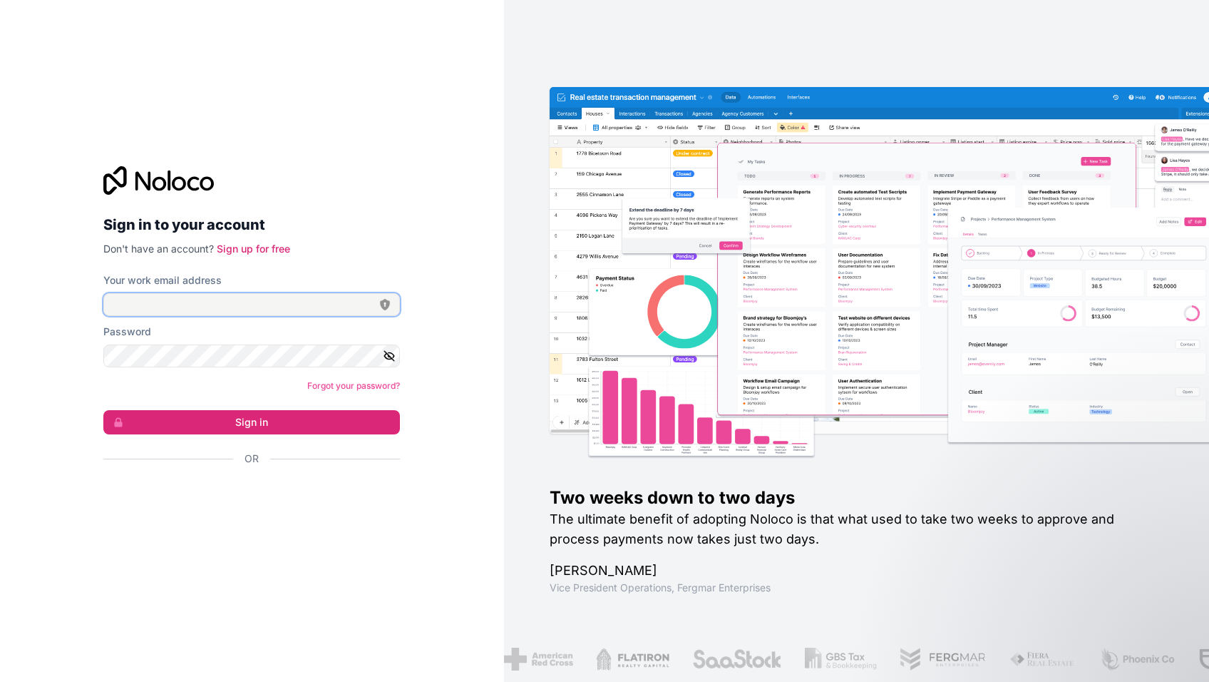
click at [193, 299] on input "Your work email address" at bounding box center [251, 304] width 297 height 23
type input "**********"
click at [193, 501] on div "Sign in with Google. Opens in new tab" at bounding box center [245, 496] width 285 height 31
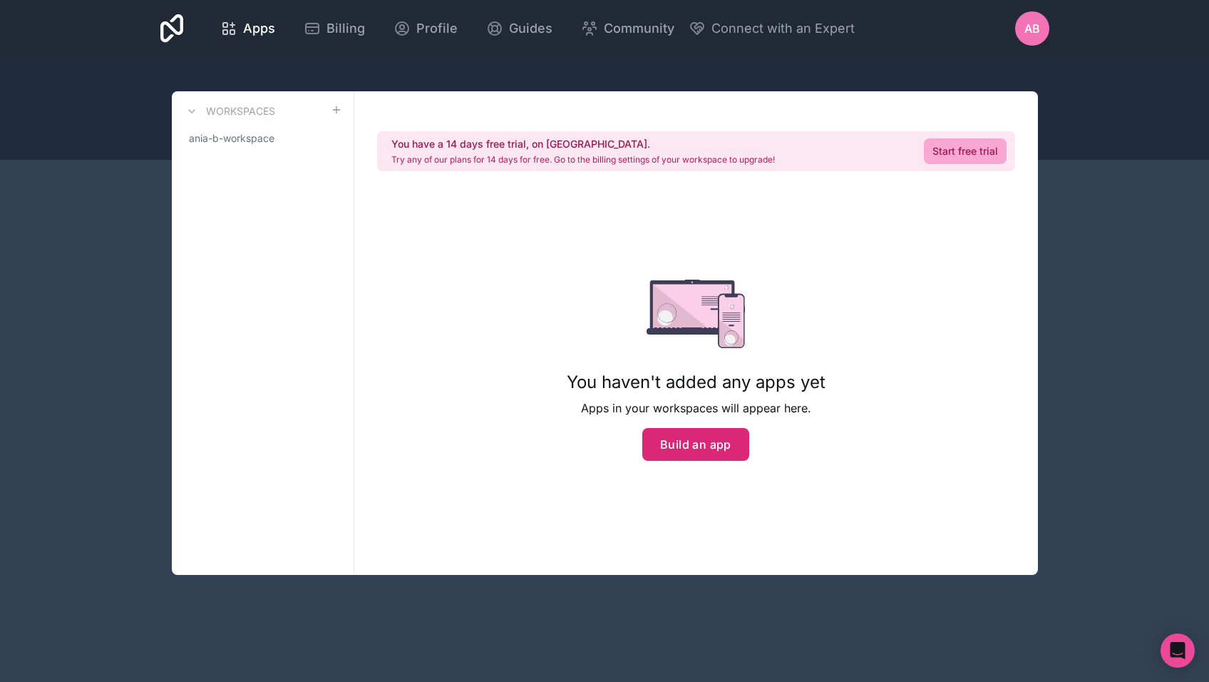
click at [702, 436] on button "Build an app" at bounding box center [695, 444] width 107 height 33
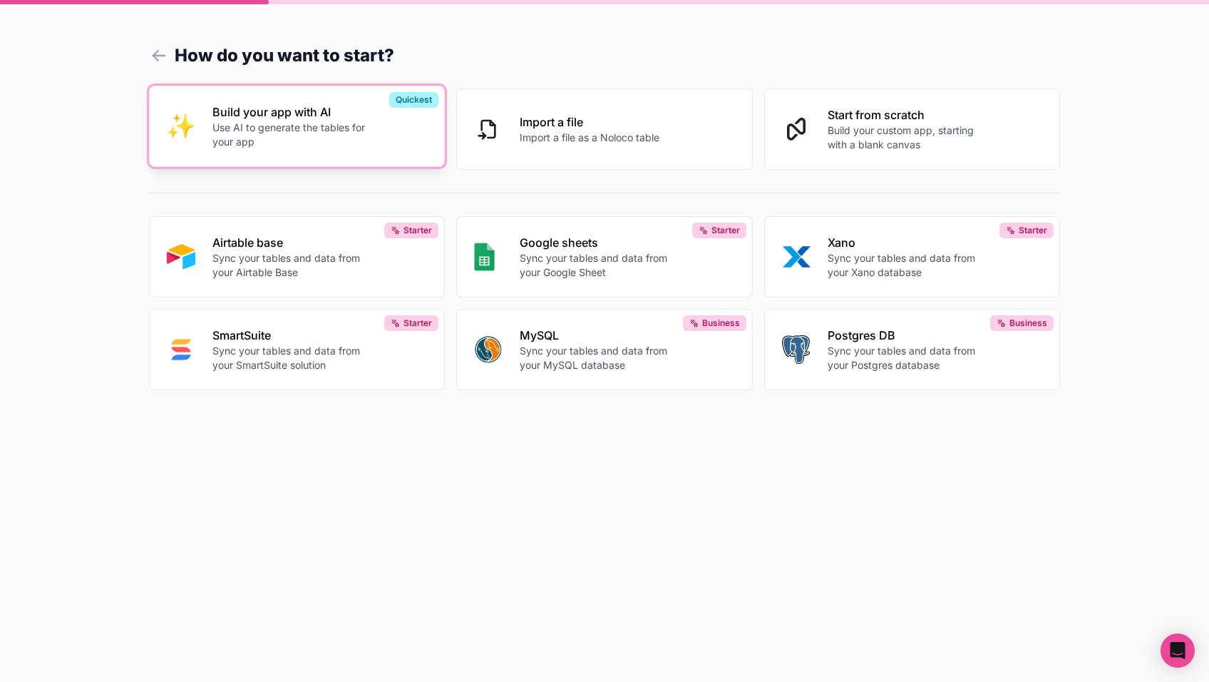
click at [350, 117] on p "Build your app with AI" at bounding box center [291, 111] width 158 height 17
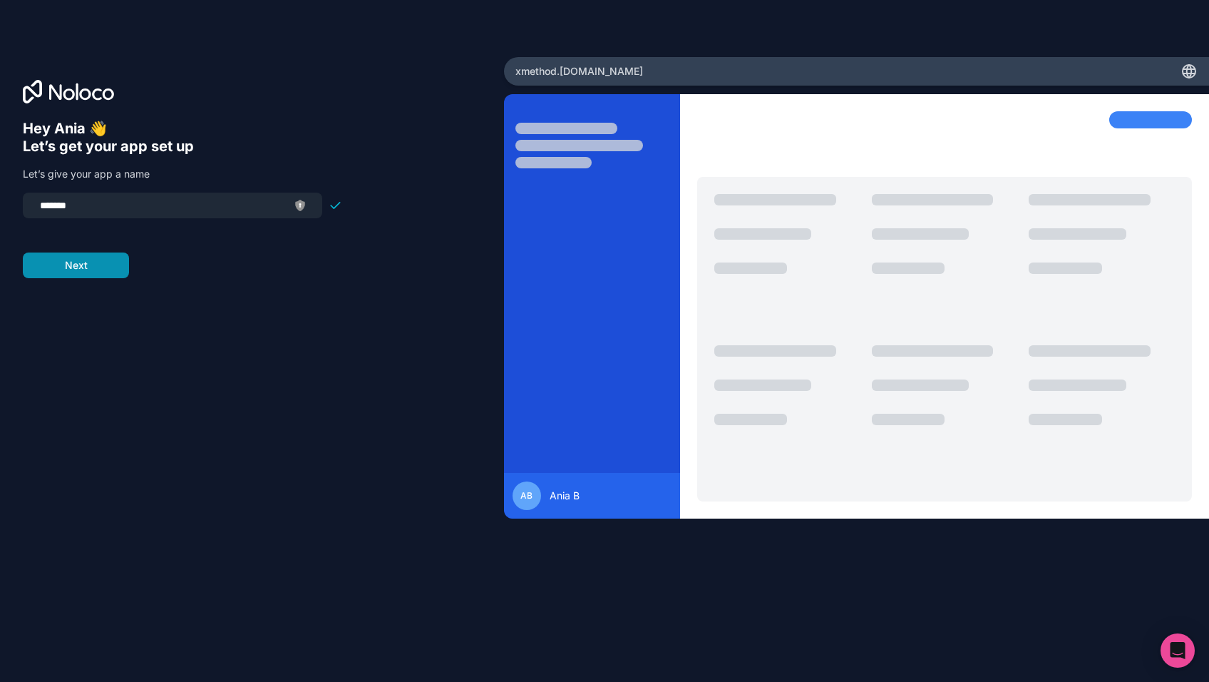
click at [78, 255] on button "Next" at bounding box center [76, 265] width 106 height 26
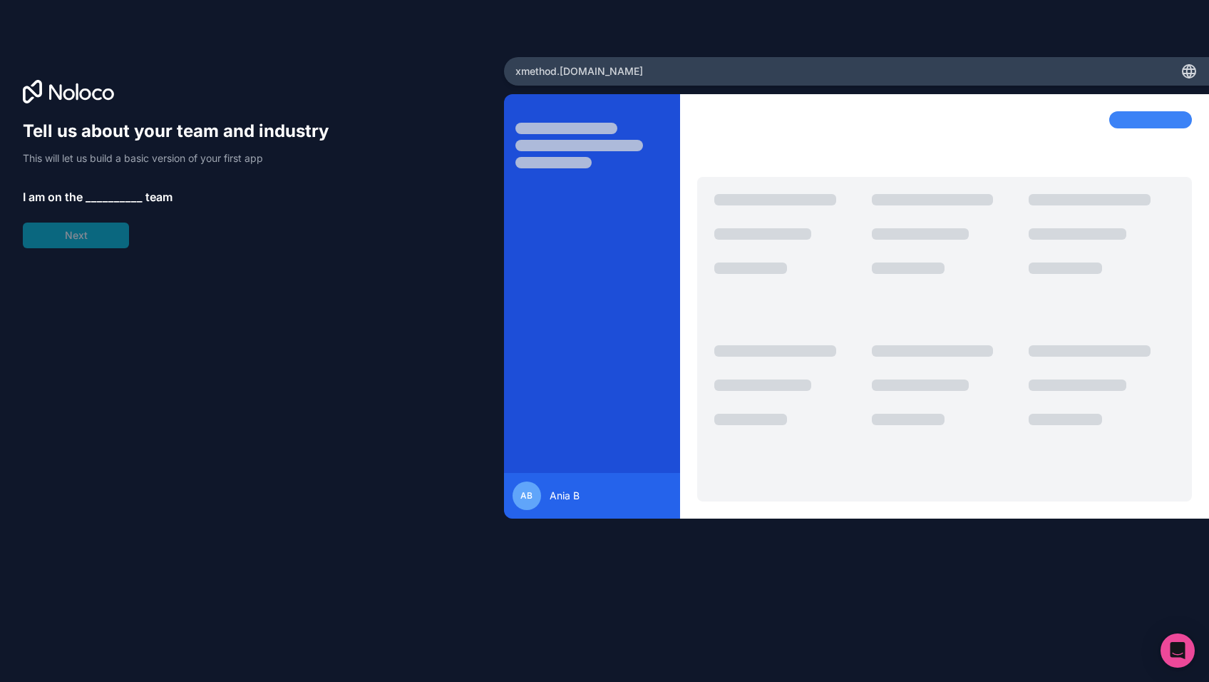
click at [92, 190] on span "__________" at bounding box center [114, 196] width 57 height 17
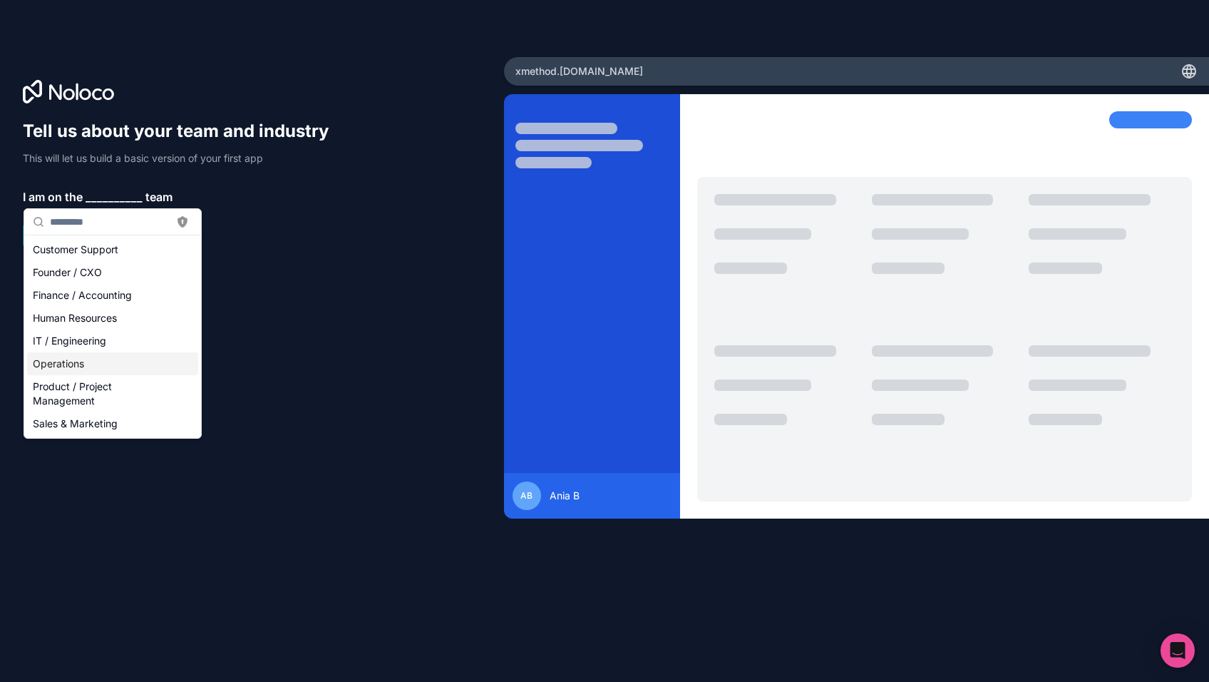
click at [96, 372] on div "Operations" at bounding box center [112, 363] width 171 height 23
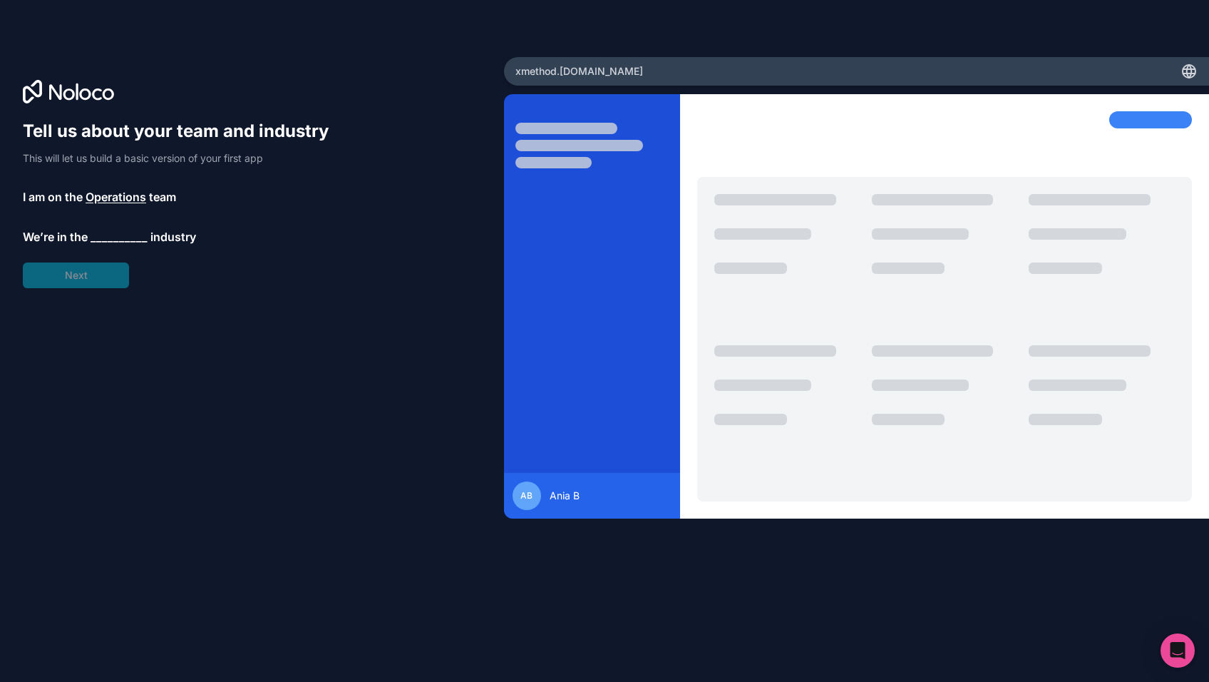
click at [113, 230] on span "__________" at bounding box center [119, 236] width 57 height 17
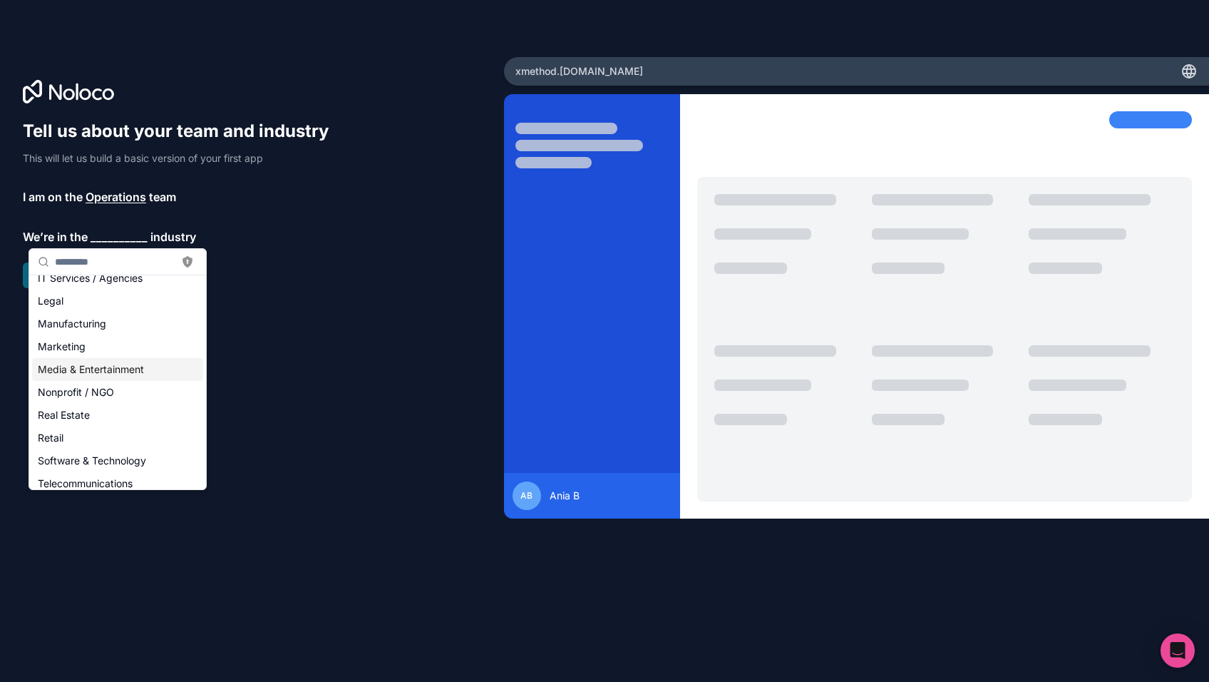
click at [118, 369] on div "Media & Entertainment" at bounding box center [117, 369] width 171 height 23
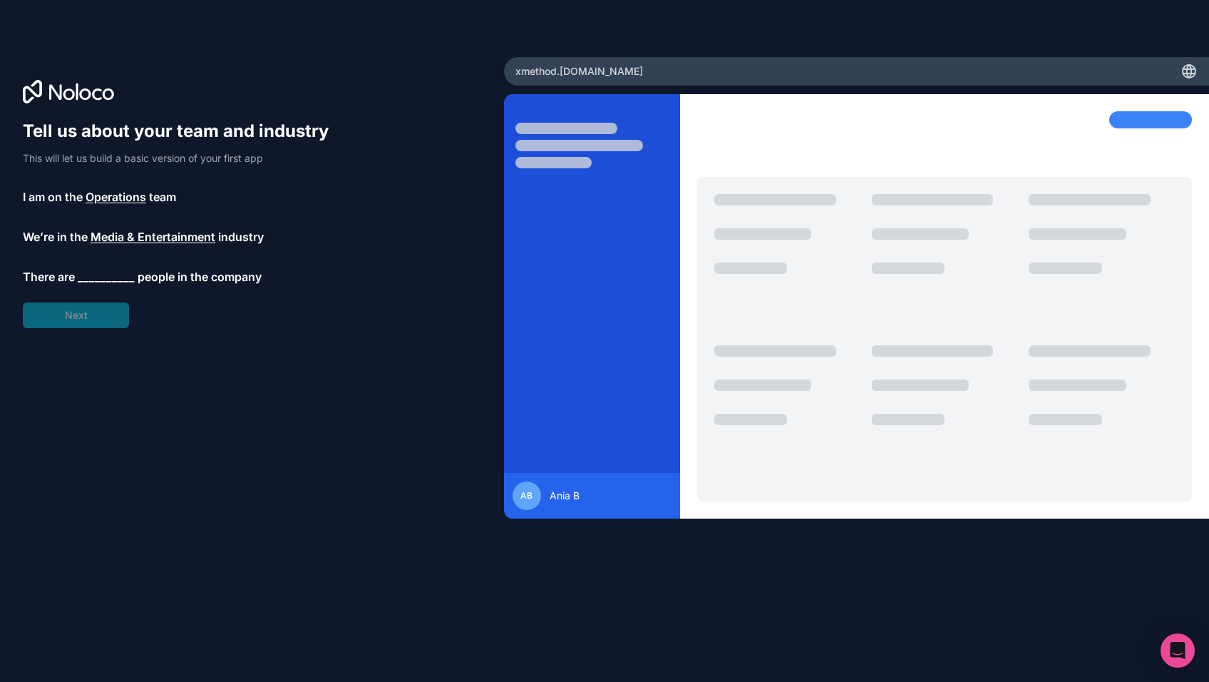
click at [115, 275] on span "__________" at bounding box center [106, 276] width 57 height 17
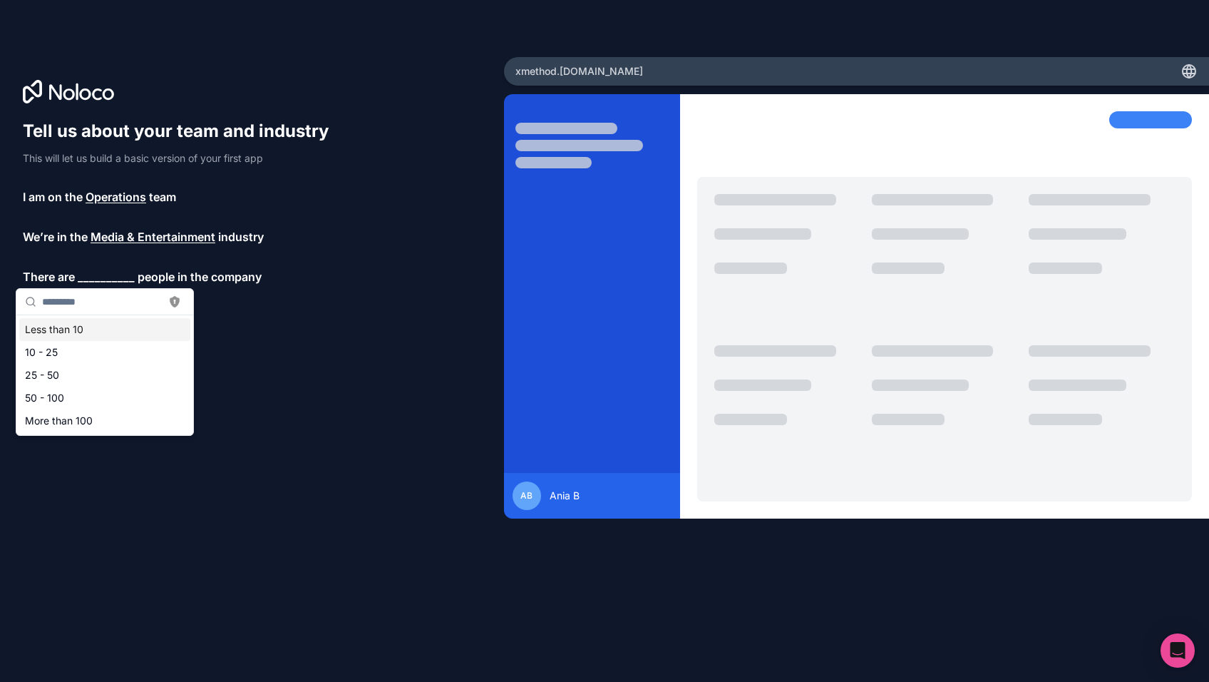
click at [84, 334] on div "Less than 10" at bounding box center [104, 329] width 171 height 23
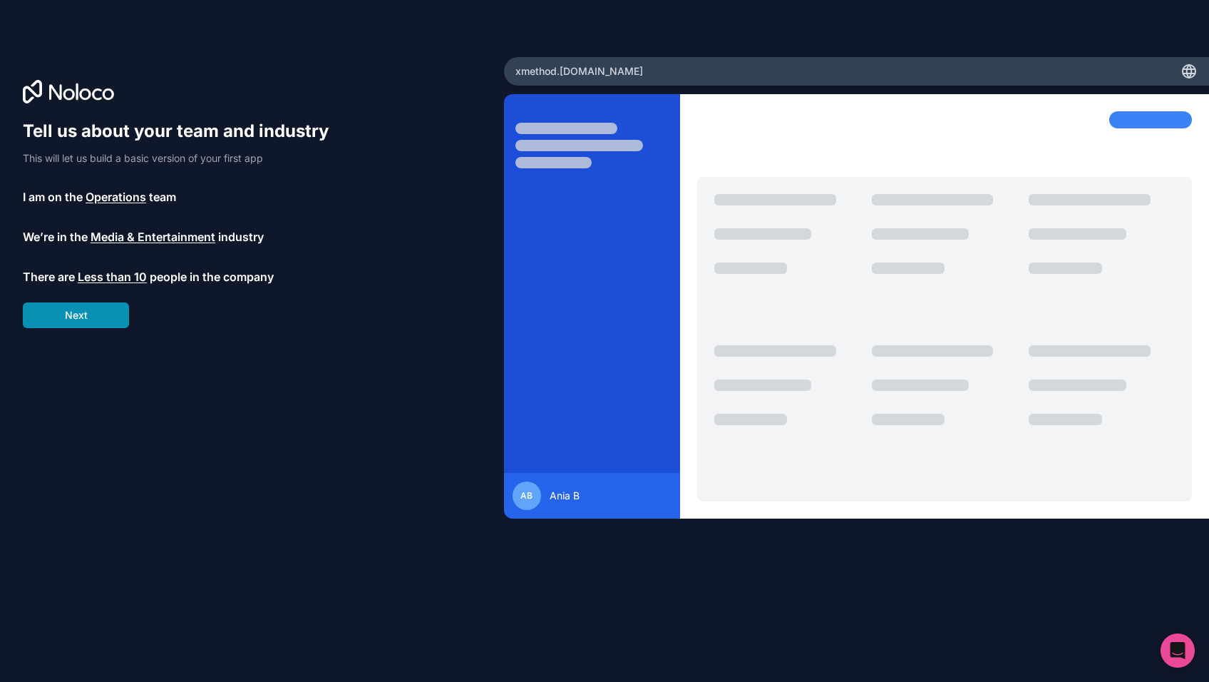
click at [97, 321] on button "Next" at bounding box center [76, 315] width 106 height 26
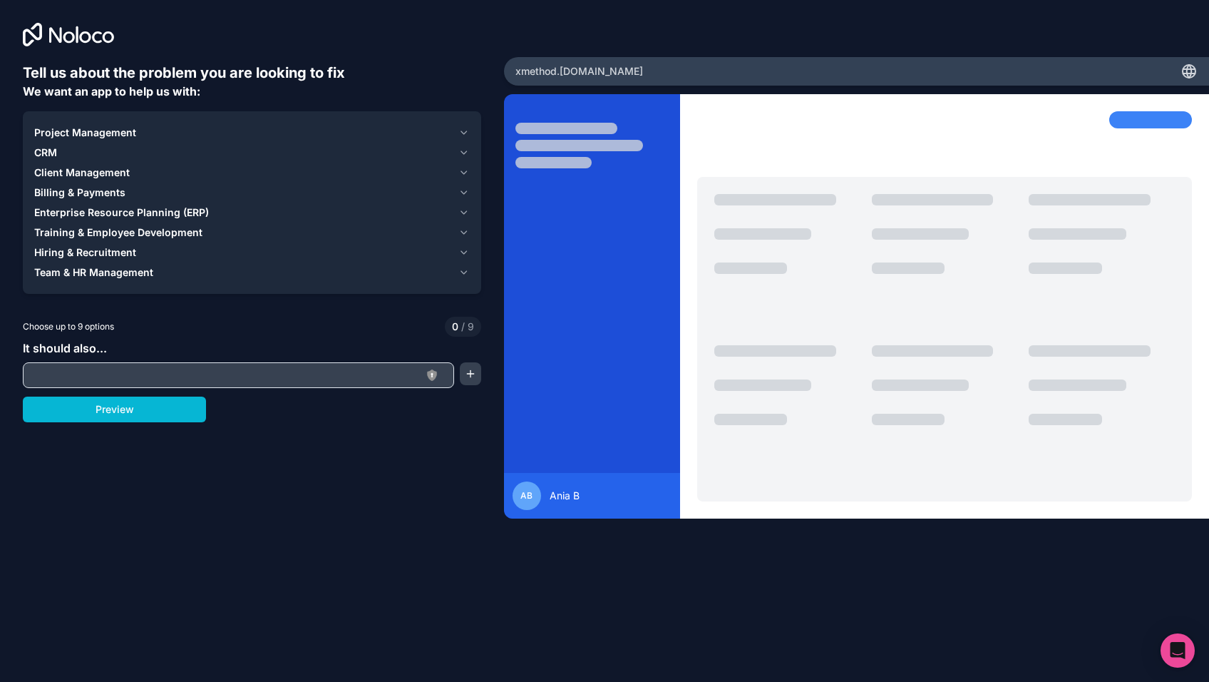
click at [88, 374] on input "text" at bounding box center [238, 375] width 424 height 20
type input "**********"
click at [154, 403] on button "Preview" at bounding box center [114, 409] width 183 height 26
click at [165, 173] on div "Client Management" at bounding box center [243, 172] width 419 height 14
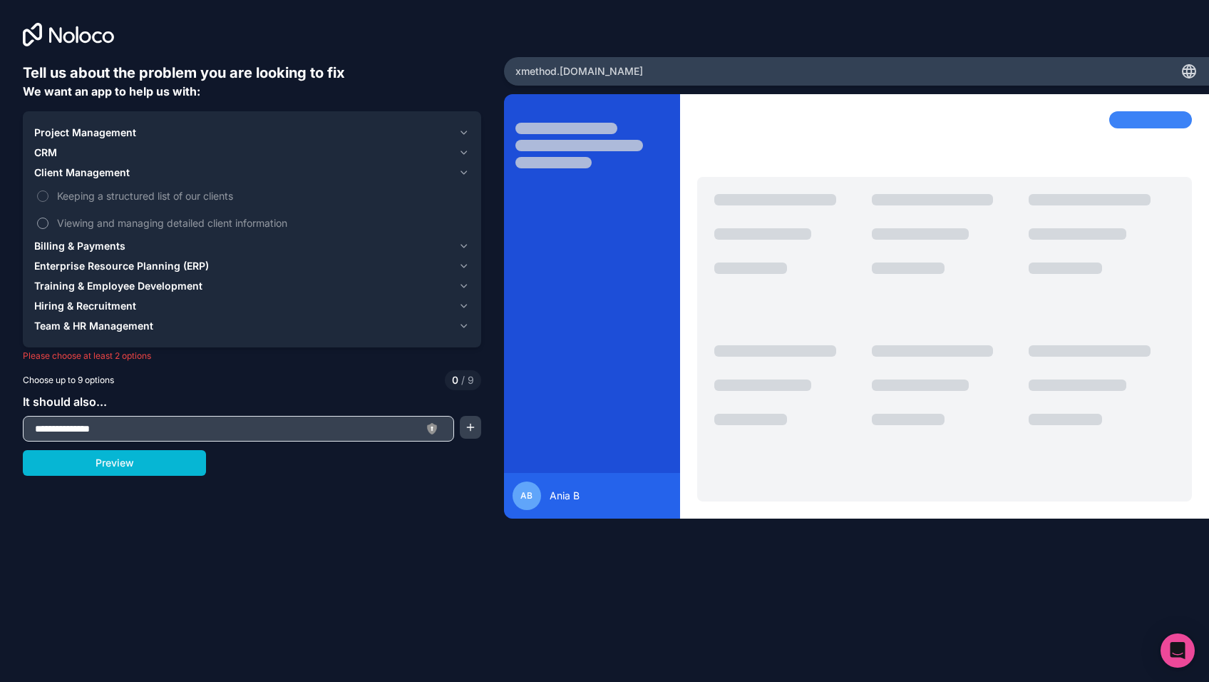
click at [92, 224] on span "Viewing and managing detailed client information" at bounding box center [262, 222] width 410 height 15
click at [48, 224] on button "Viewing and managing detailed client information" at bounding box center [42, 222] width 11 height 11
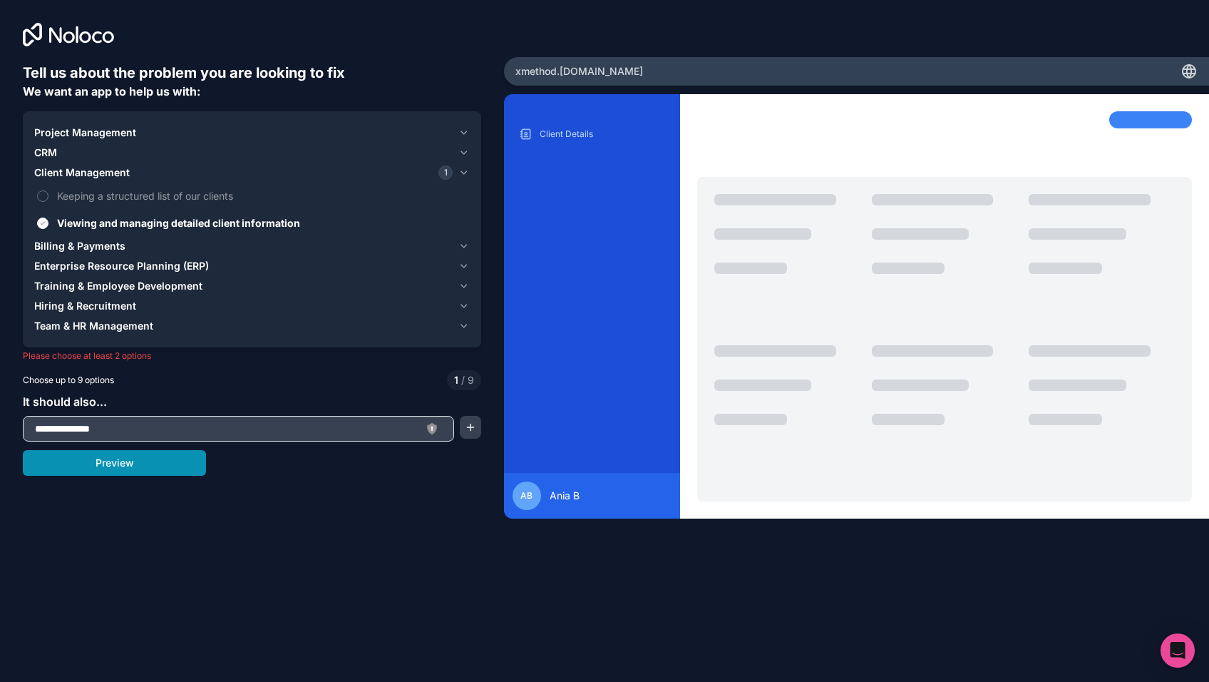
click at [135, 464] on button "Preview" at bounding box center [114, 463] width 183 height 26
click at [78, 138] on span "Project Management" at bounding box center [85, 132] width 102 height 14
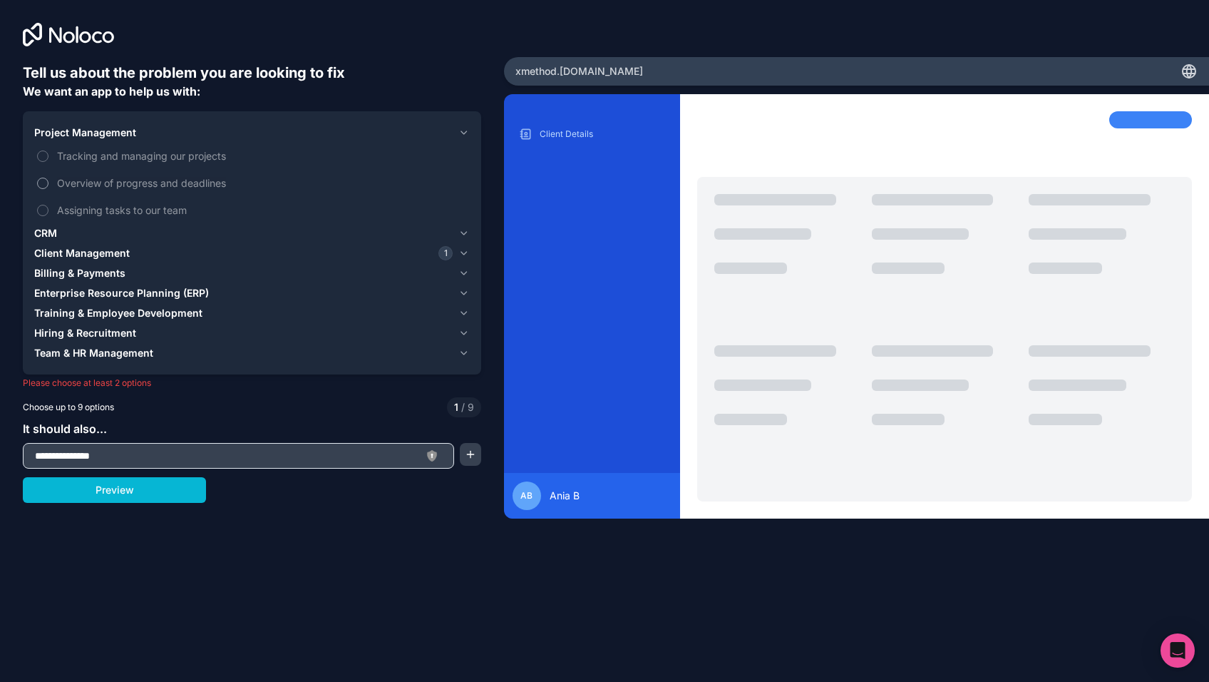
click at [51, 184] on label "Overview of progress and deadlines" at bounding box center [252, 183] width 436 height 26
click at [48, 184] on button "Overview of progress and deadlines" at bounding box center [42, 183] width 11 height 11
click at [130, 486] on button "Preview" at bounding box center [114, 490] width 183 height 26
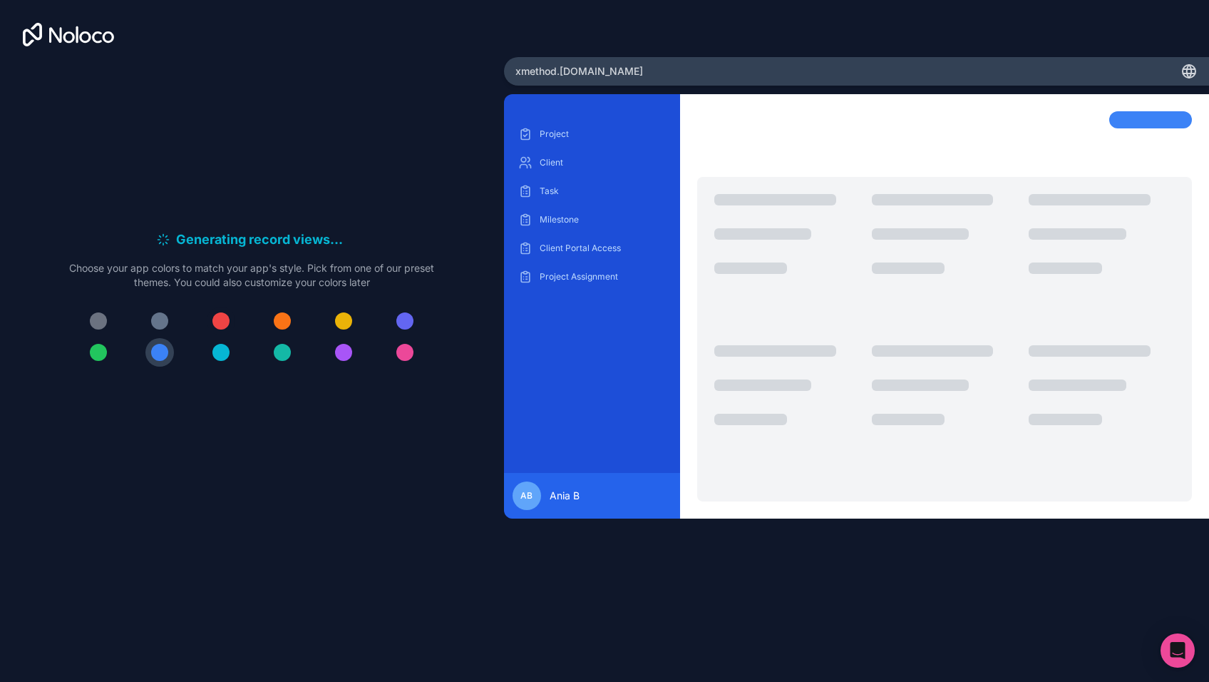
click at [224, 319] on div at bounding box center [220, 320] width 17 height 17
